Goal: Information Seeking & Learning: Check status

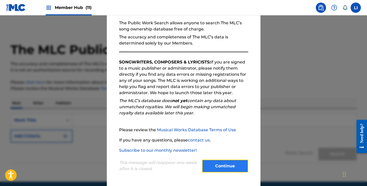
click at [220, 167] on button "Continue" at bounding box center [225, 166] width 46 height 13
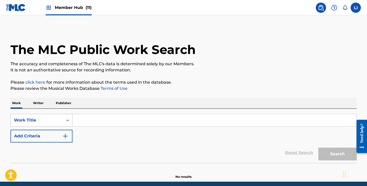
click at [50, 119] on div "Work Title" at bounding box center [42, 120] width 62 height 13
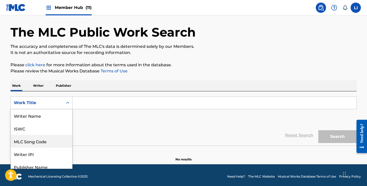
scroll to position [26, 0]
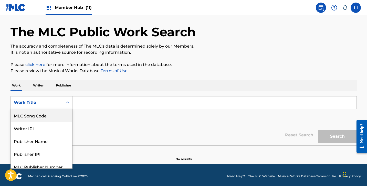
click at [50, 113] on div "MLC Song Code" at bounding box center [41, 115] width 61 height 13
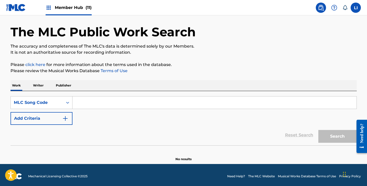
click at [85, 103] on input "Search Form" at bounding box center [214, 103] width 284 height 12
paste input "MW3YW3"
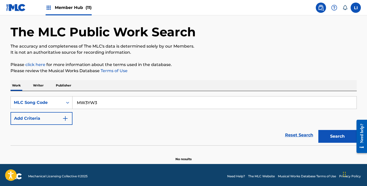
type input "MW3YW3"
click at [318, 130] on button "Search" at bounding box center [337, 136] width 38 height 13
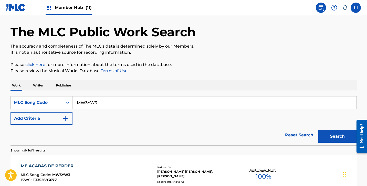
scroll to position [65, 0]
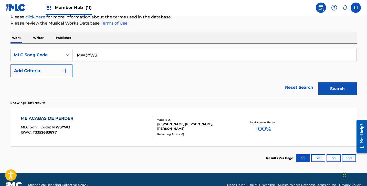
click at [141, 131] on div "ME ACABAS DE PERDER MLC Song Code : MW3YW3 ISWC : T3352683677" at bounding box center [87, 127] width 132 height 23
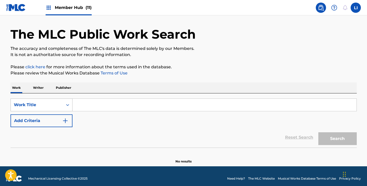
click at [50, 111] on div "Work Title" at bounding box center [42, 105] width 62 height 13
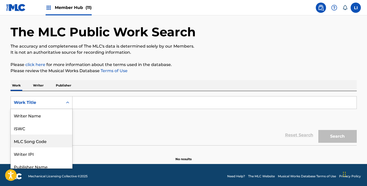
scroll to position [26, 0]
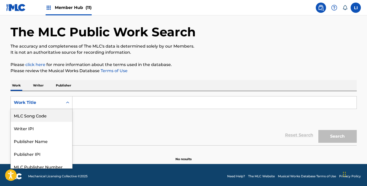
click at [50, 117] on div "MLC Song Code" at bounding box center [41, 115] width 61 height 13
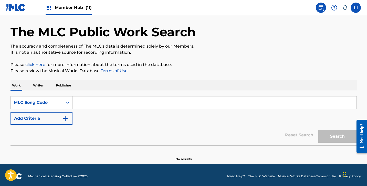
click at [105, 99] on input "Search Form" at bounding box center [214, 103] width 284 height 12
paste input "T46TP3"
type input "T46TP3"
click at [318, 130] on button "Search" at bounding box center [337, 136] width 38 height 13
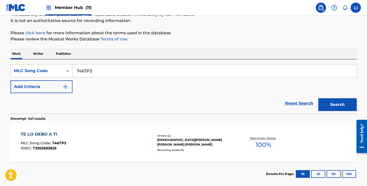
scroll to position [59, 0]
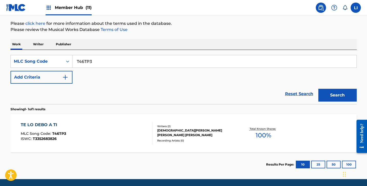
click at [135, 129] on div "TE LO DEBO A TI MLC Song Code : T46TP3 ISWC : T3352683826" at bounding box center [87, 133] width 132 height 23
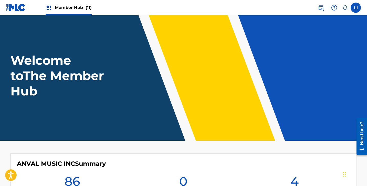
click at [68, 2] on div "Member Hub (11)" at bounding box center [69, 7] width 46 height 15
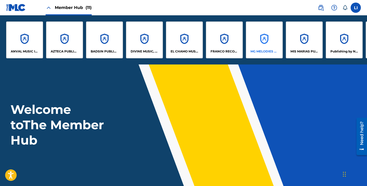
scroll to position [0, 2]
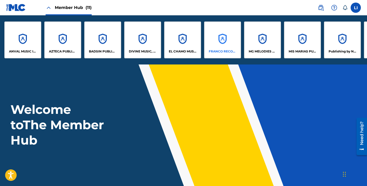
click at [224, 40] on div "FRANCO RECORDS LLC" at bounding box center [222, 40] width 37 height 37
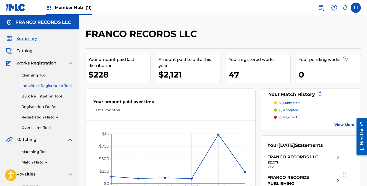
click at [44, 88] on link "Individual Registration Tool" at bounding box center [48, 85] width 52 height 5
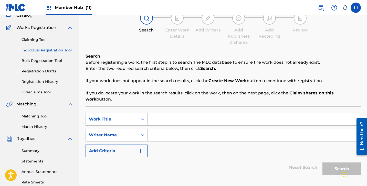
scroll to position [35, 0]
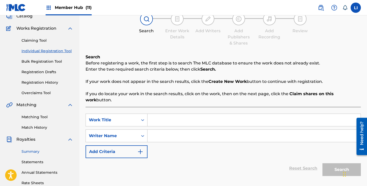
click at [30, 154] on link "Summary" at bounding box center [48, 151] width 52 height 5
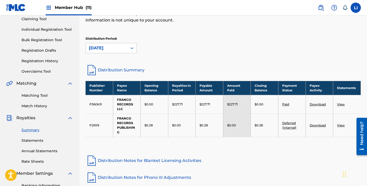
scroll to position [67, 0]
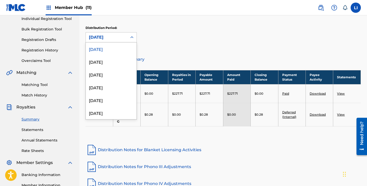
click at [107, 34] on div "September 2025" at bounding box center [106, 37] width 35 height 6
click at [113, 90] on div "June 2025" at bounding box center [111, 87] width 51 height 13
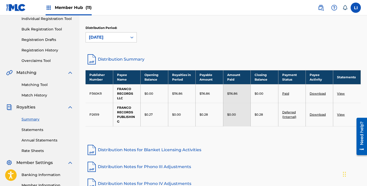
click at [111, 38] on div "June 2025" at bounding box center [106, 37] width 35 height 6
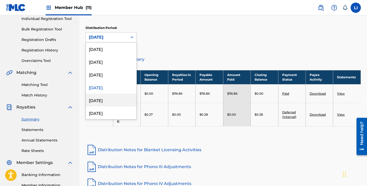
click at [112, 98] on div "May 2025" at bounding box center [111, 100] width 51 height 13
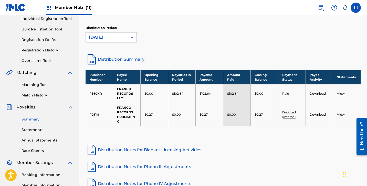
click at [112, 48] on div "Royalties Select your desired distribution period from the drop-down menu to se…" at bounding box center [223, 7] width 275 height 92
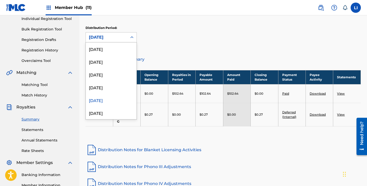
click at [112, 38] on div "May 2025" at bounding box center [106, 37] width 35 height 6
click at [108, 109] on div "April 2025" at bounding box center [111, 113] width 51 height 13
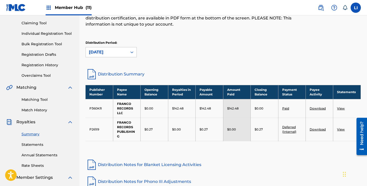
scroll to position [50, 0]
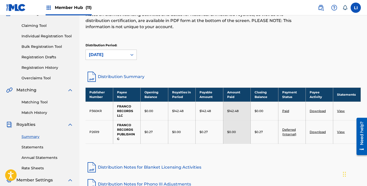
click at [122, 50] on div "April 2025" at bounding box center [106, 55] width 41 height 10
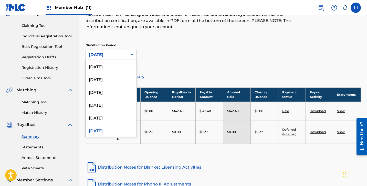
scroll to position [4, 0]
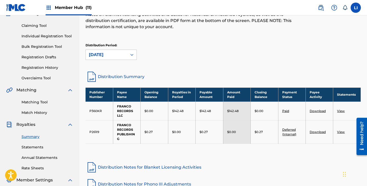
click at [179, 58] on div "Distribution Period: April 2025" at bounding box center [223, 51] width 275 height 17
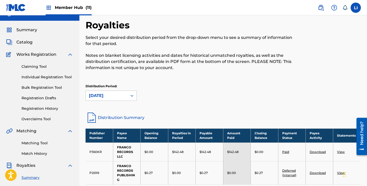
scroll to position [0, 0]
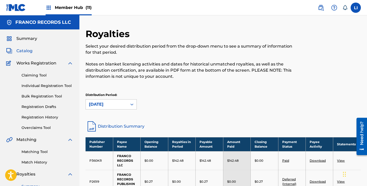
click at [32, 50] on span "Catalog" at bounding box center [24, 51] width 16 height 6
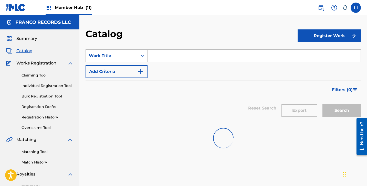
click at [27, 50] on span "Catalog" at bounding box center [24, 51] width 16 height 6
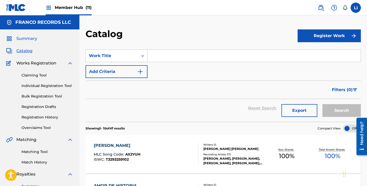
click at [29, 37] on span "Summary" at bounding box center [26, 39] width 21 height 6
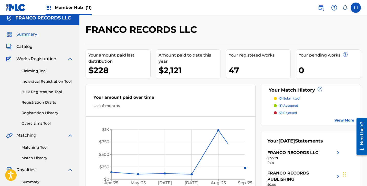
scroll to position [5, 0]
